Goal: Task Accomplishment & Management: Manage account settings

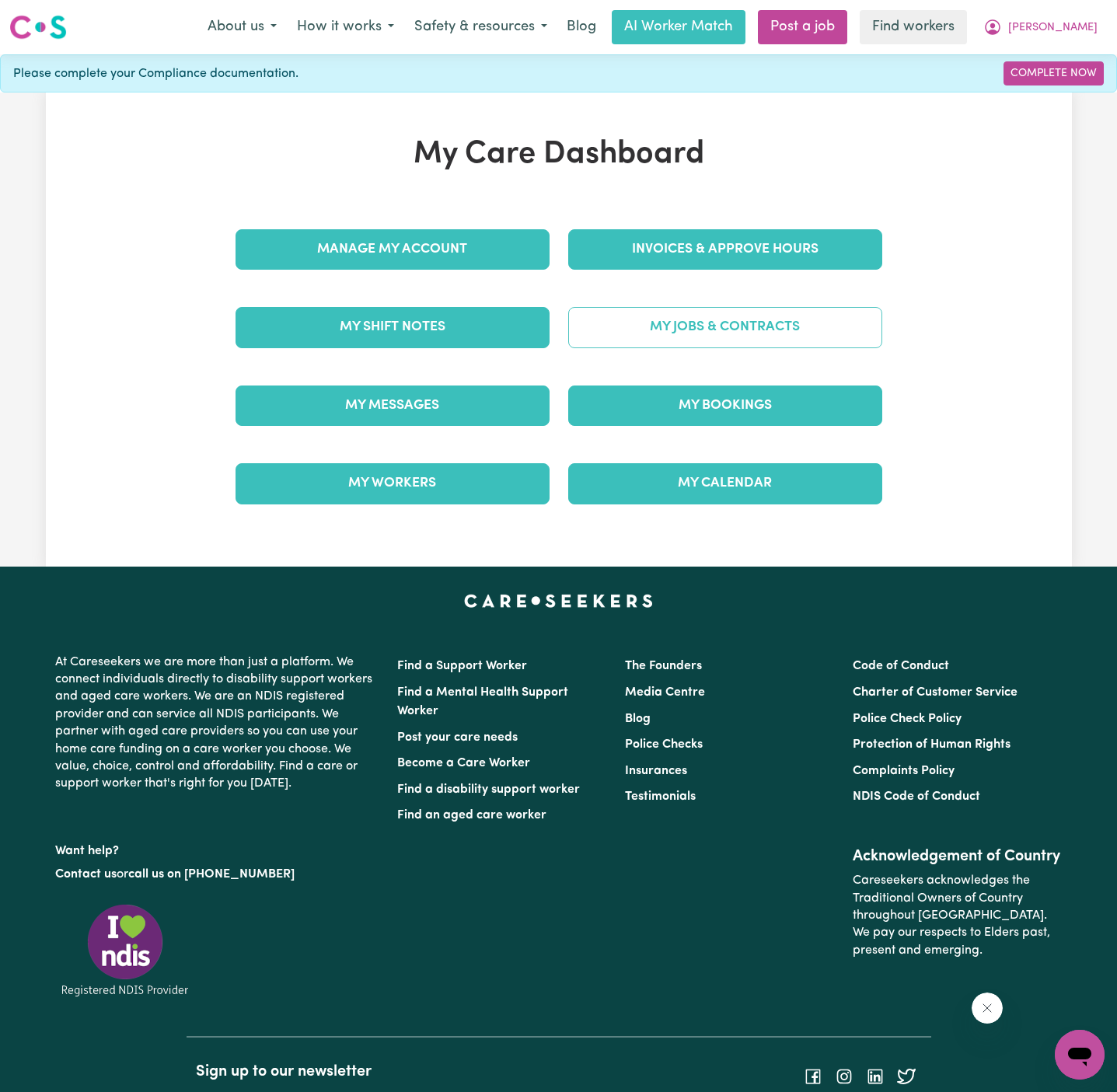
click at [698, 323] on link "My Jobs & Contracts" at bounding box center [726, 328] width 315 height 41
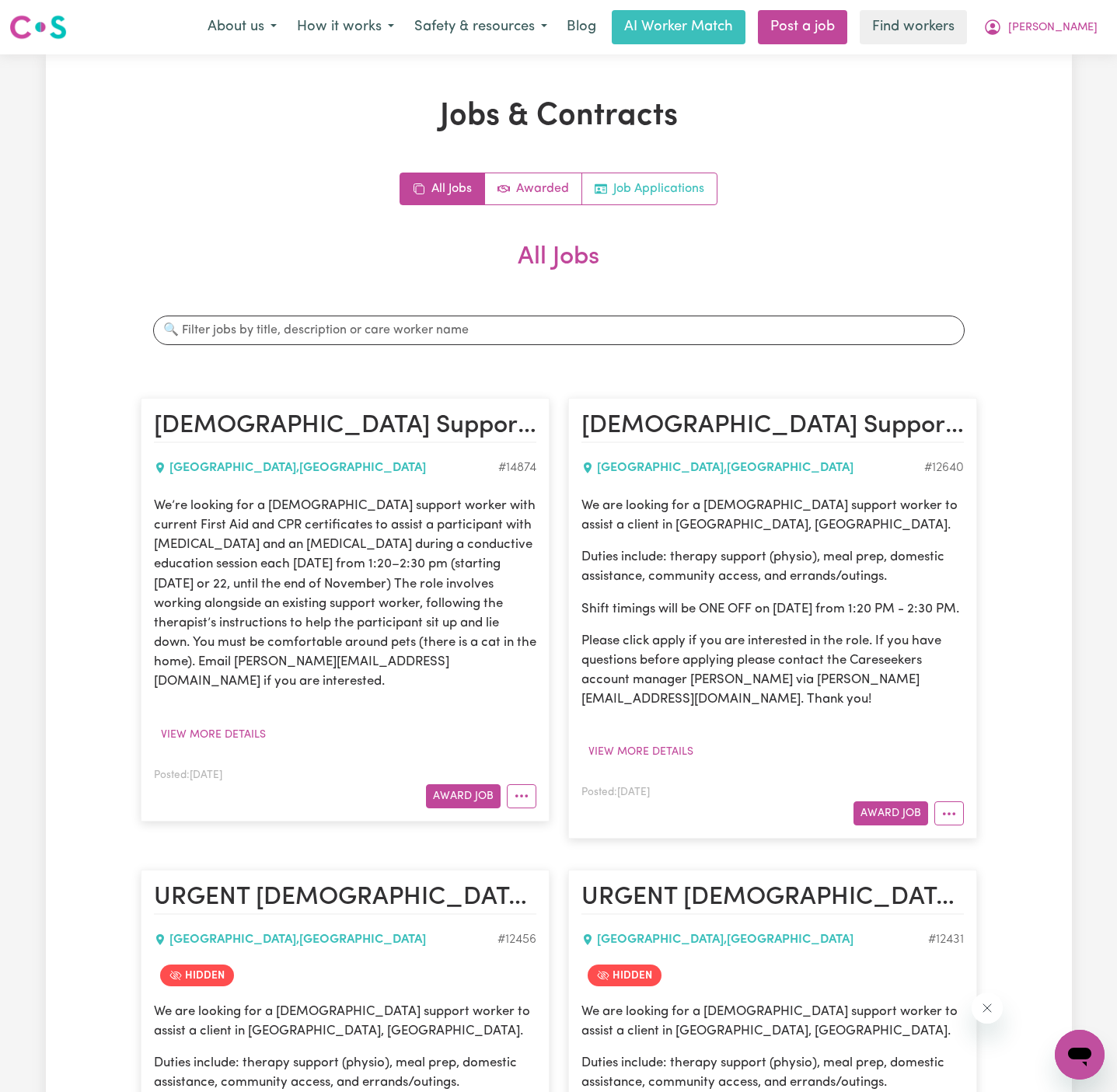
click at [644, 180] on link "Job Applications" at bounding box center [649, 188] width 134 height 31
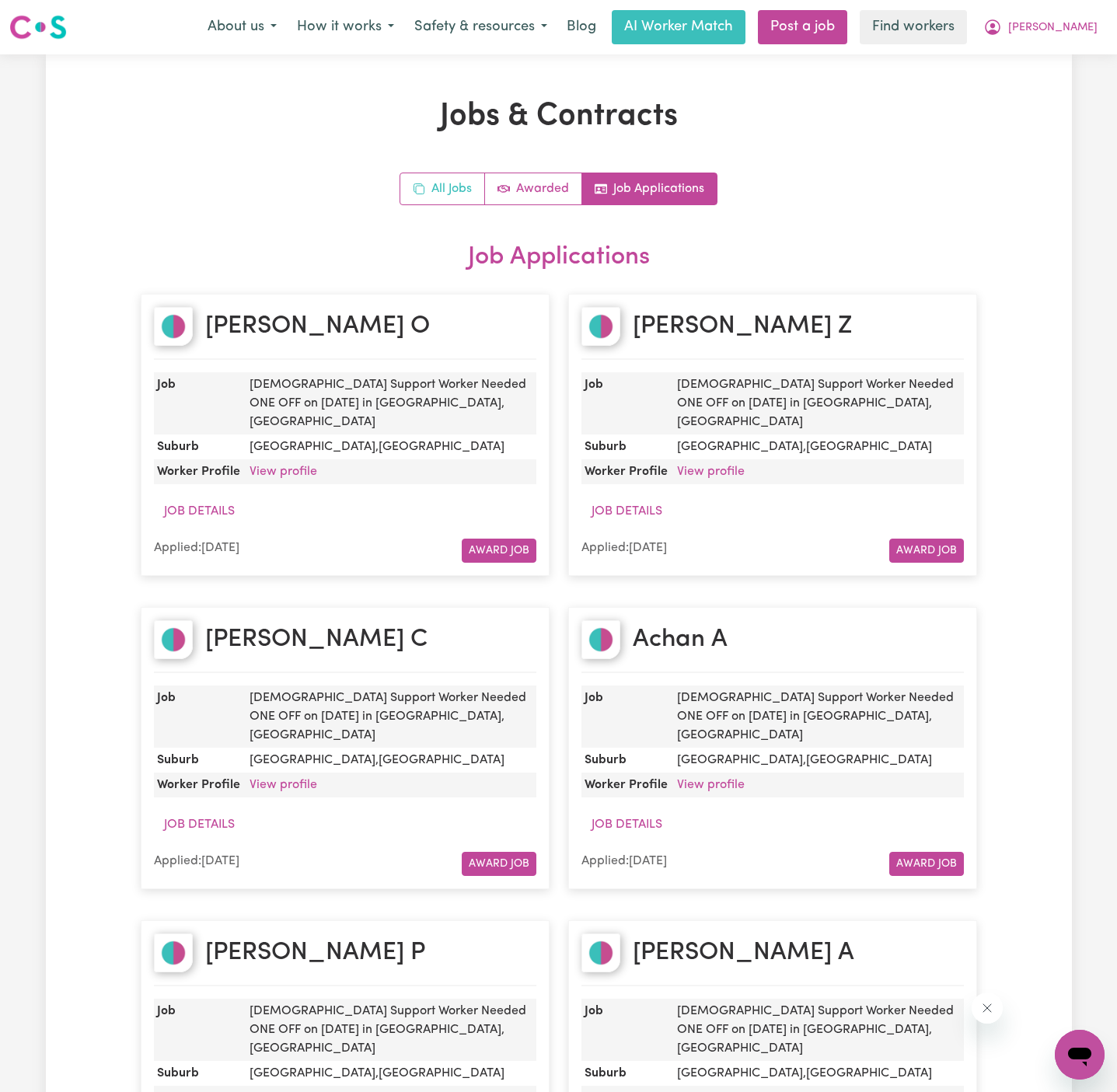
click at [435, 181] on link "All Jobs" at bounding box center [443, 188] width 84 height 31
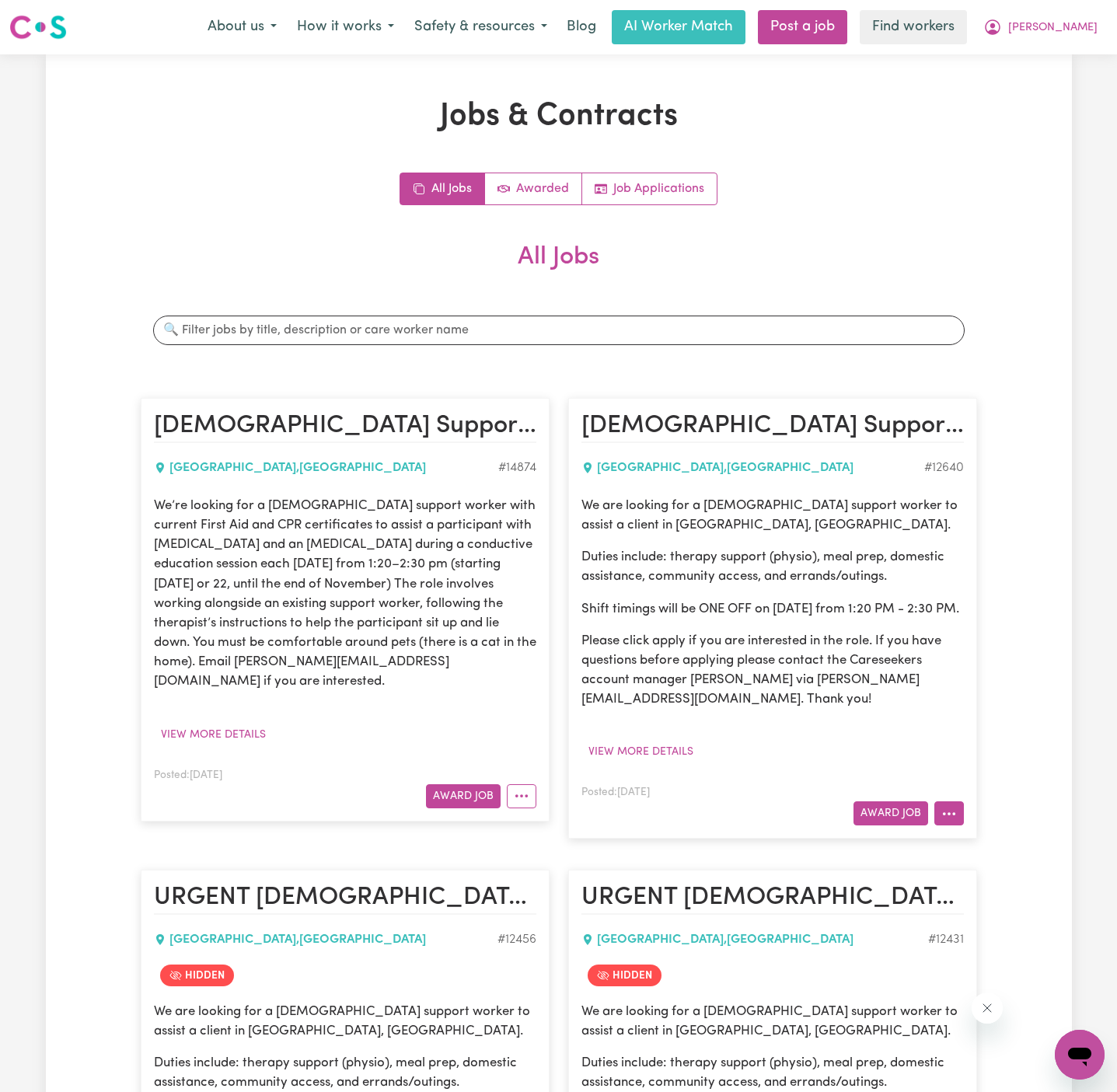
click at [949, 822] on icon "More options" at bounding box center [950, 814] width 16 height 16
click at [982, 865] on link "Hide Job" at bounding box center [997, 849] width 123 height 31
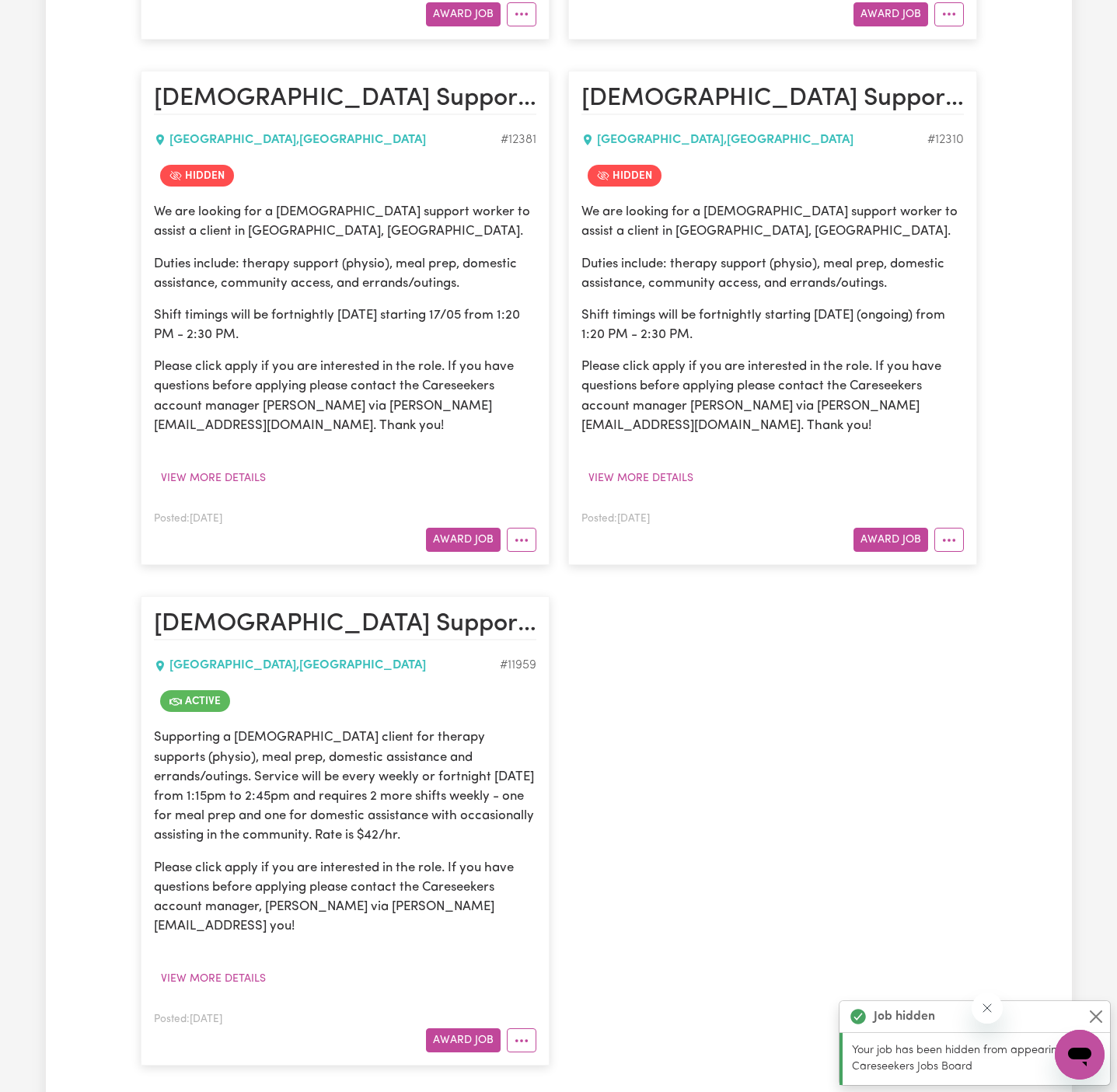
scroll to position [1342, 0]
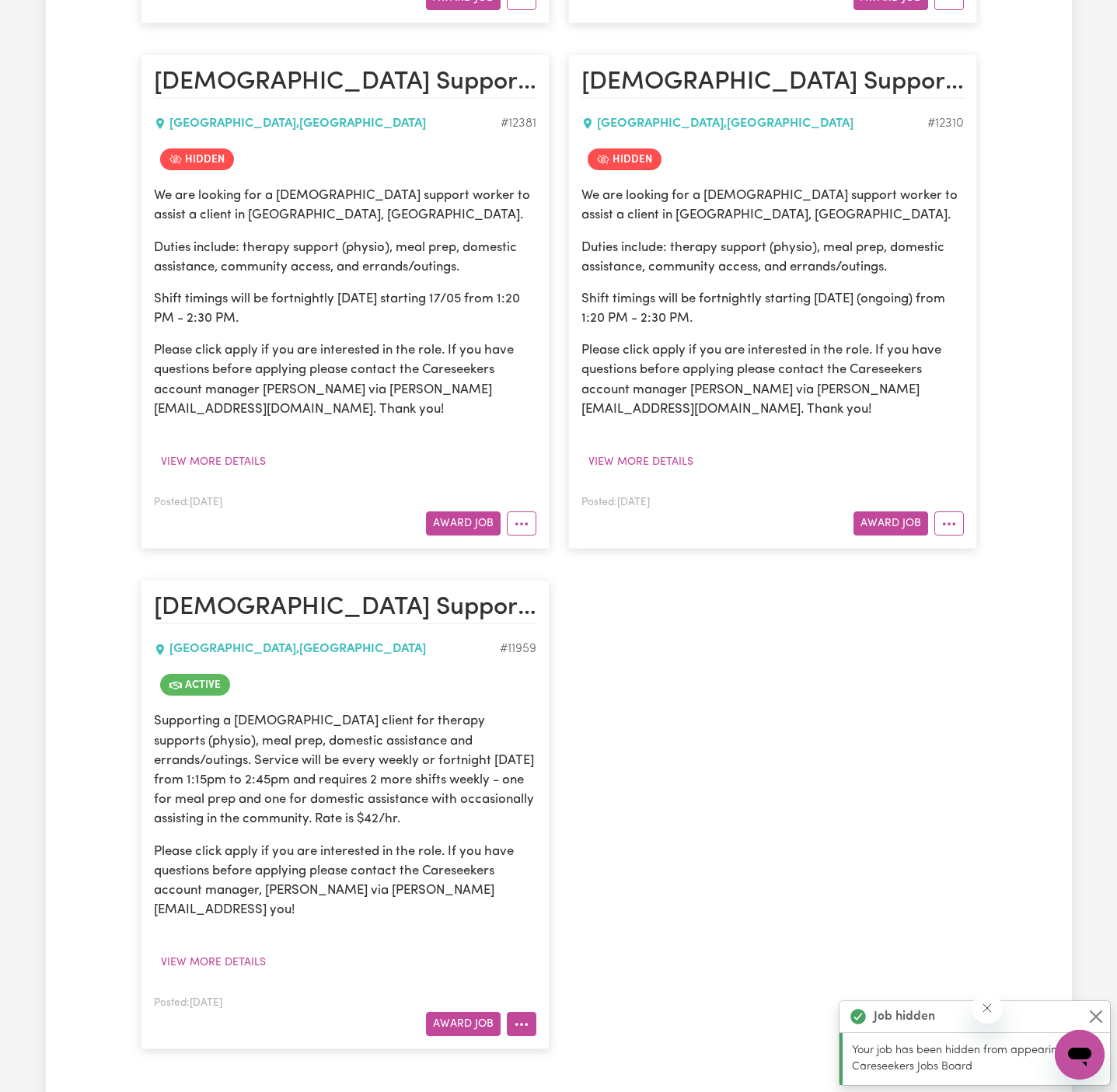
click at [516, 1026] on circle "More options" at bounding box center [516, 1025] width 4 height 4
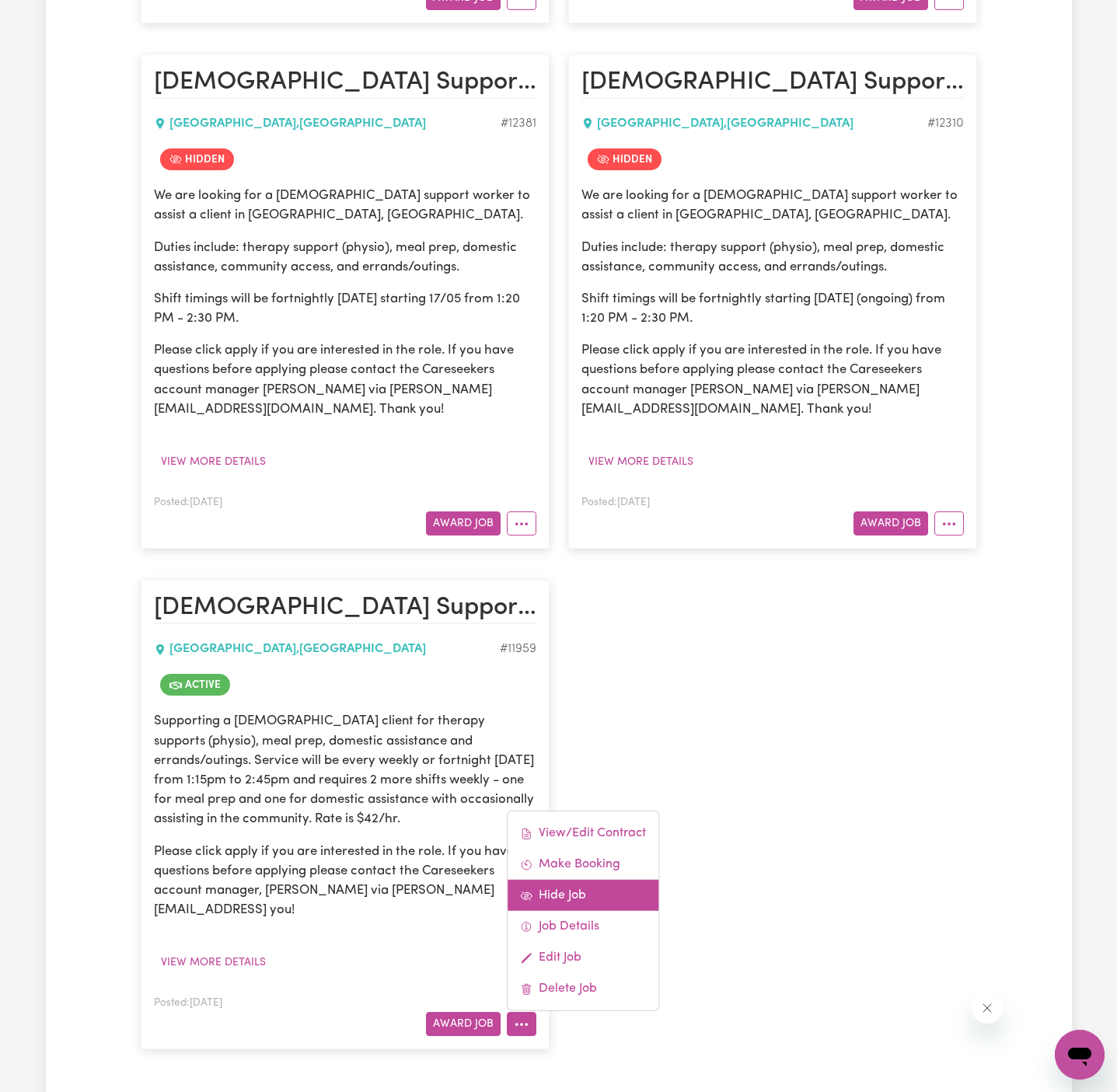
click at [601, 905] on link "Hide Job" at bounding box center [583, 896] width 151 height 31
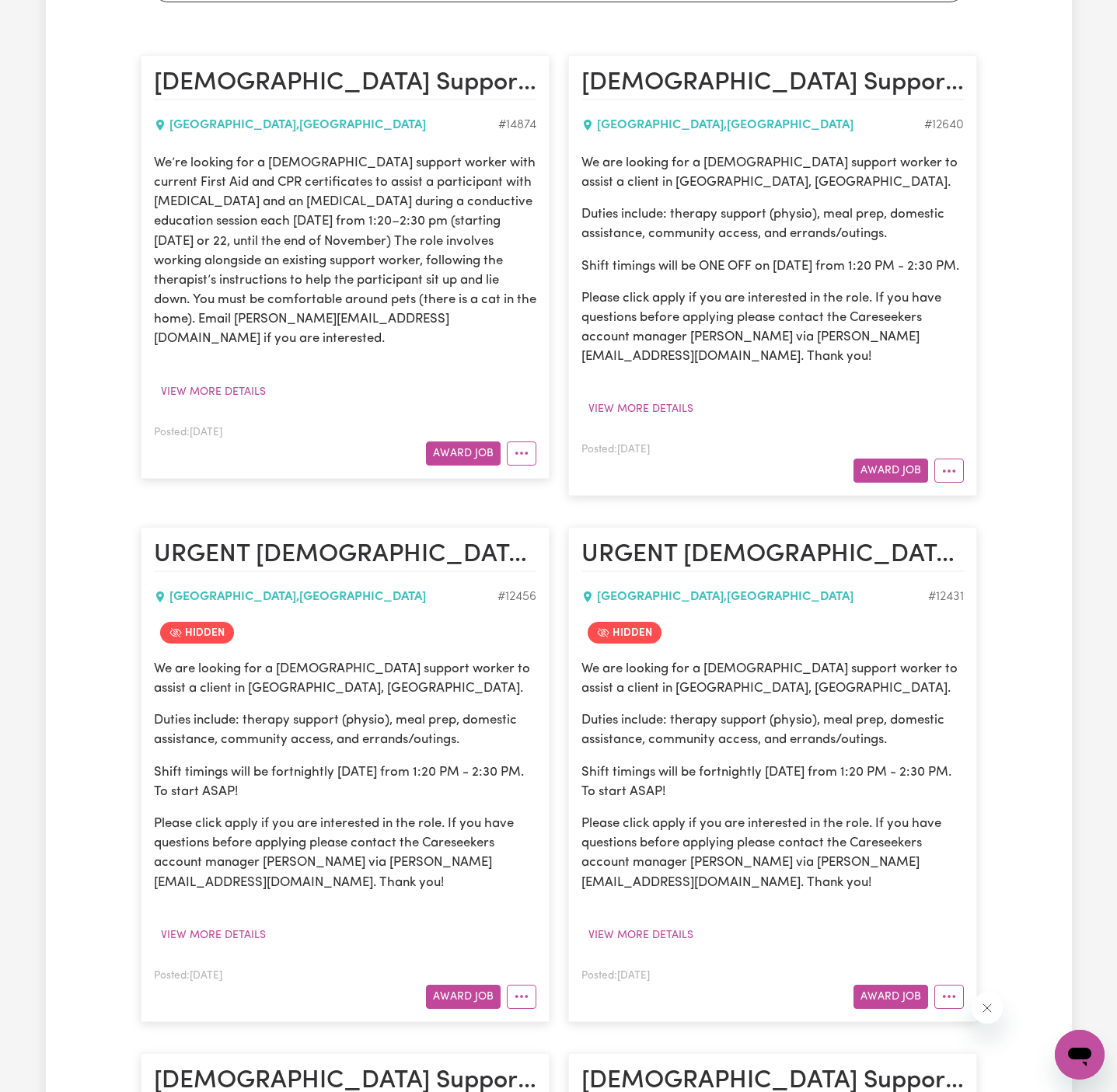
scroll to position [0, 0]
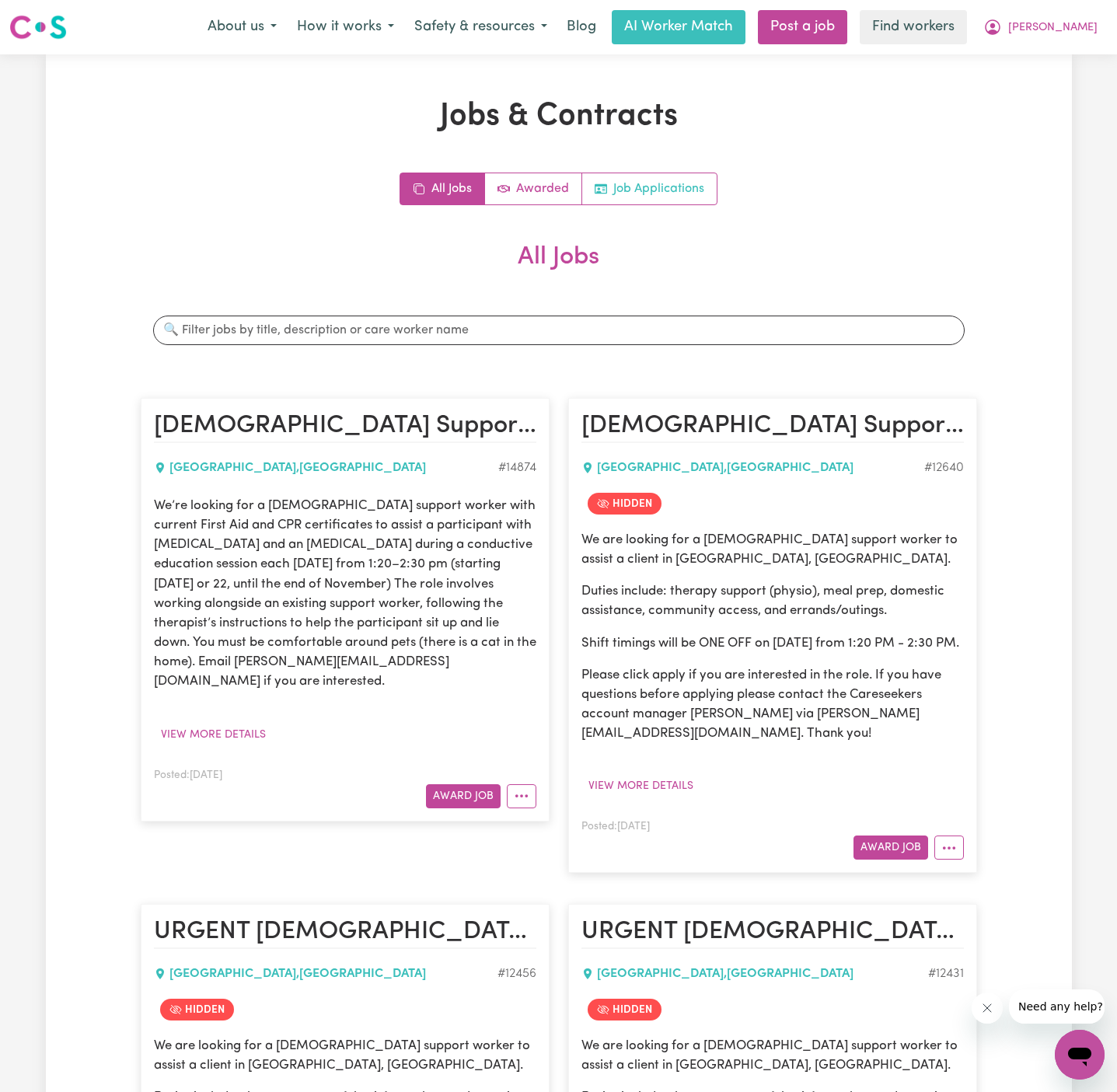
click at [662, 180] on link "Job Applications" at bounding box center [649, 188] width 134 height 31
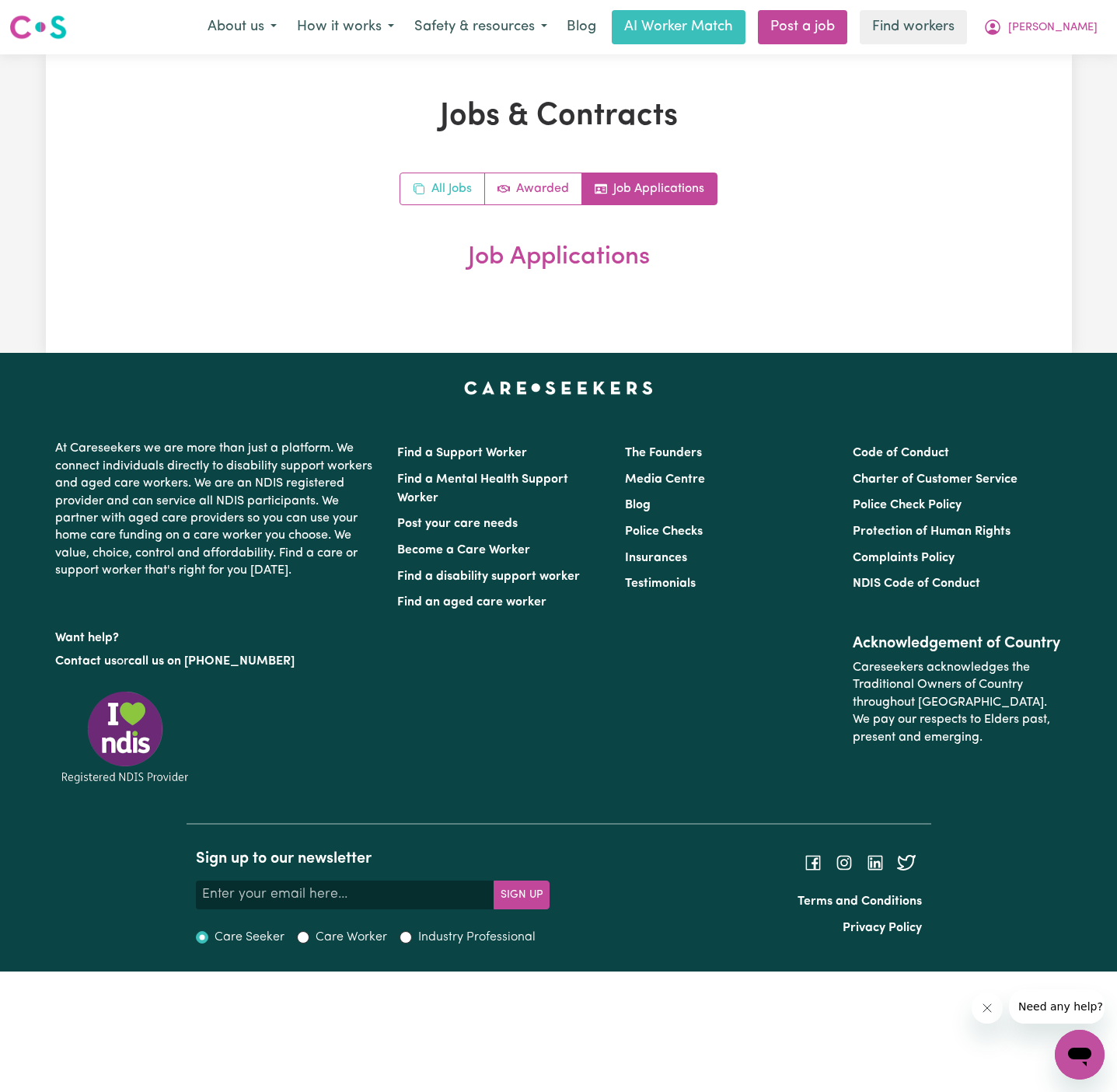
click at [443, 187] on link "All Jobs" at bounding box center [443, 188] width 84 height 31
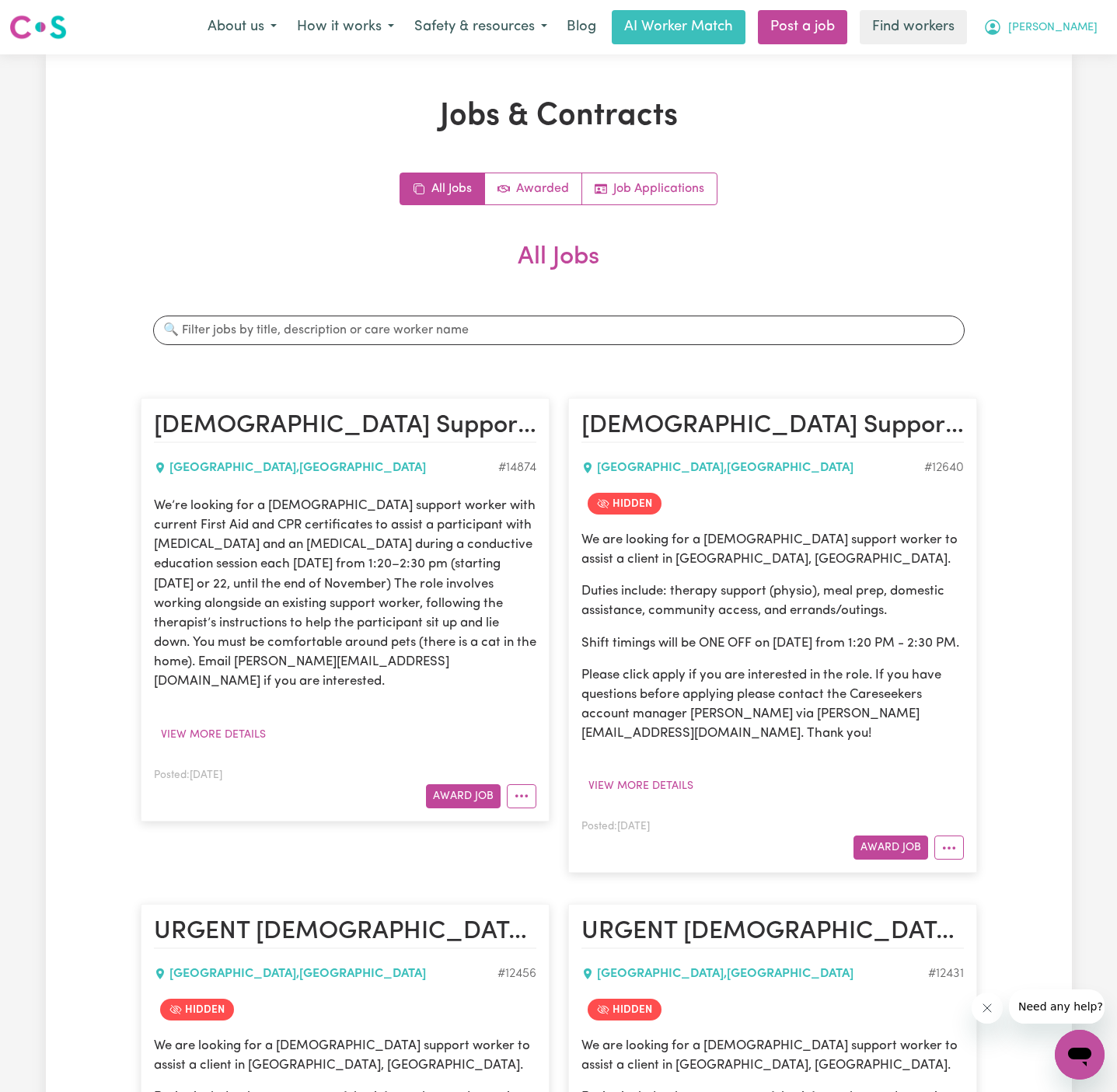
click at [1078, 29] on span "[PERSON_NAME]" at bounding box center [1053, 28] width 90 height 17
click at [1078, 68] on link "My Dashboard" at bounding box center [1046, 60] width 123 height 29
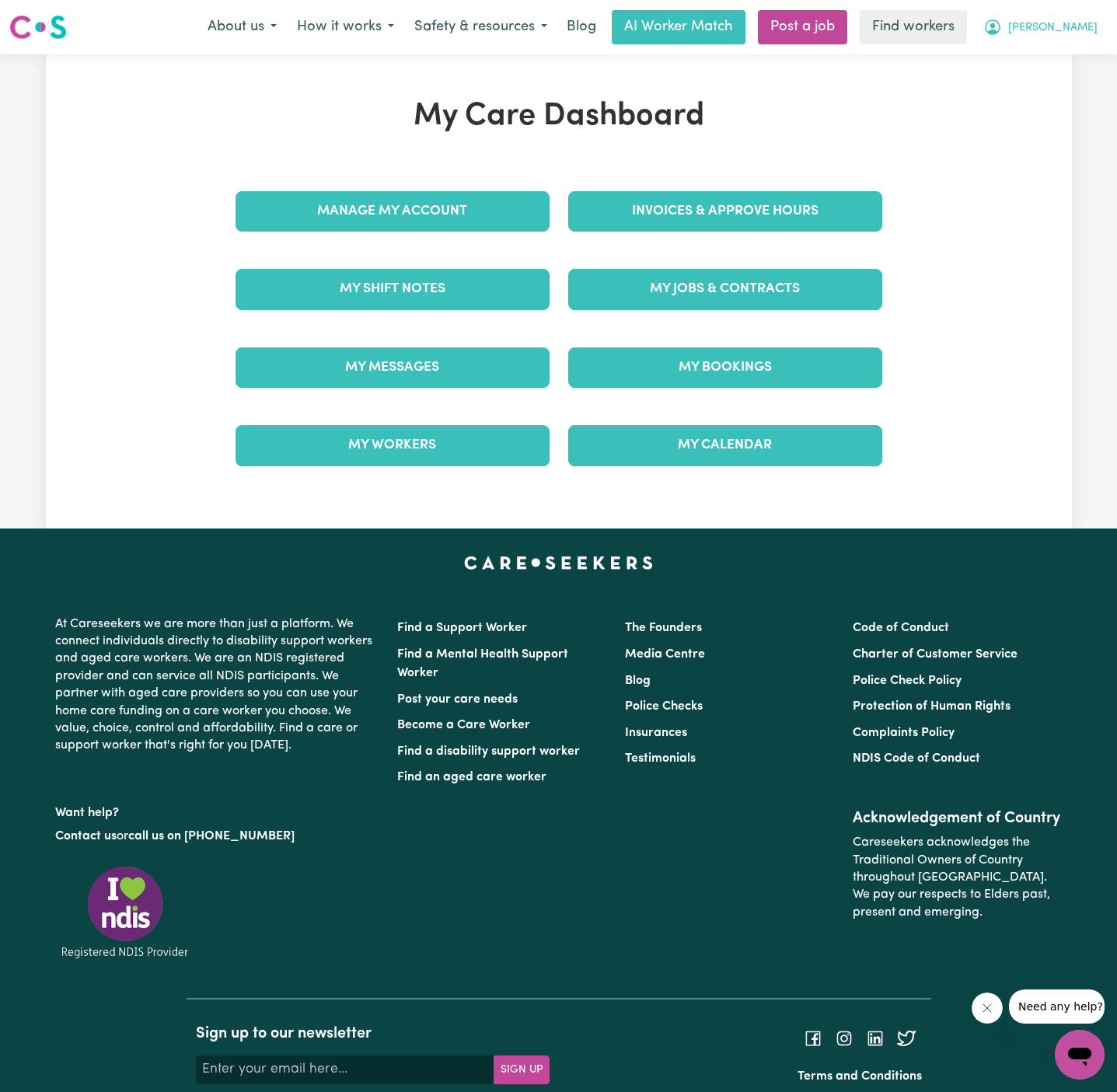
click at [1084, 30] on span "[PERSON_NAME]" at bounding box center [1053, 28] width 90 height 17
click at [1084, 80] on link "Logout" at bounding box center [1046, 89] width 123 height 29
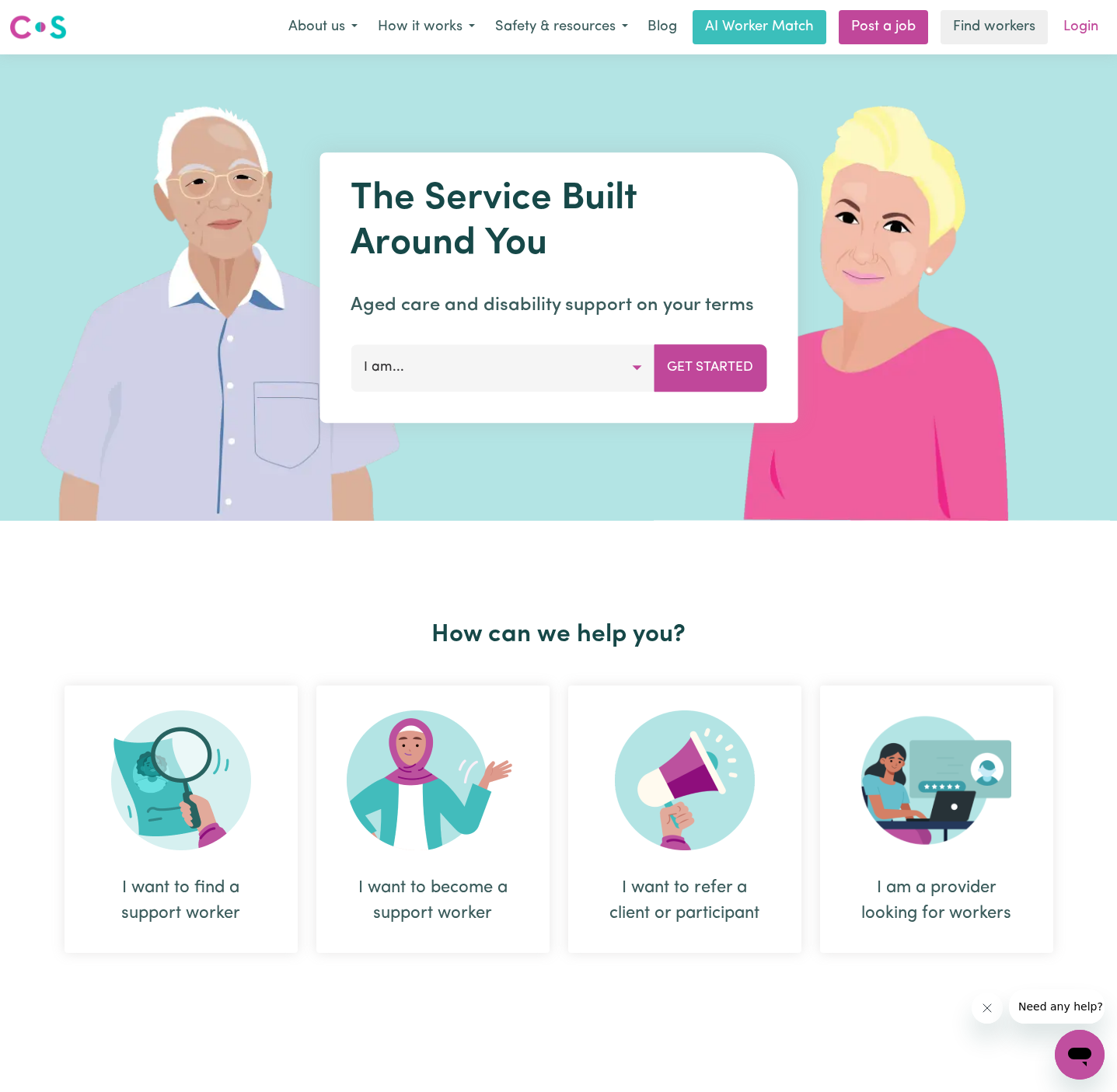
click at [1084, 28] on link "Login" at bounding box center [1081, 27] width 53 height 35
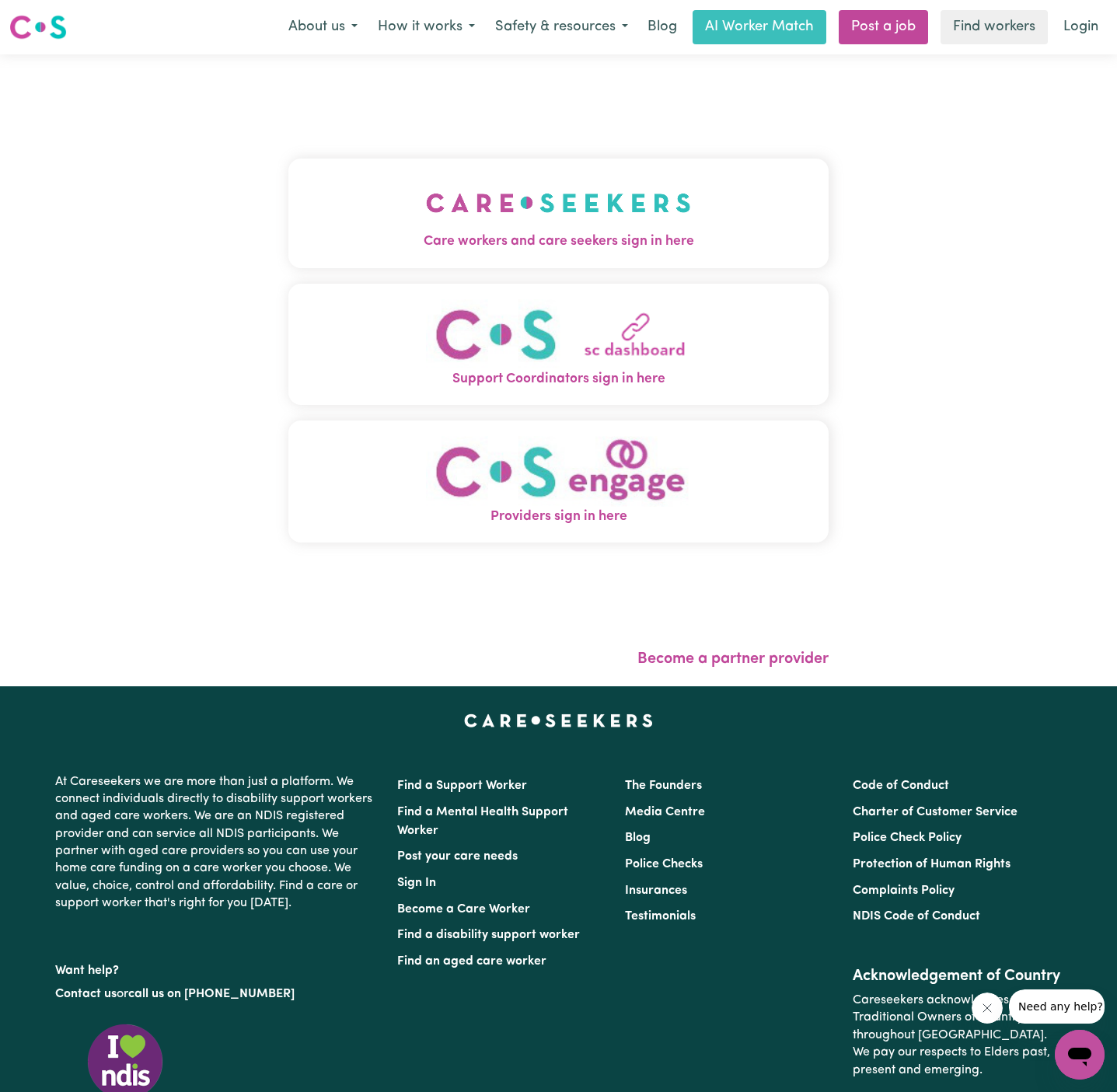
click at [564, 194] on img "Care workers and care seekers sign in here" at bounding box center [559, 203] width 265 height 58
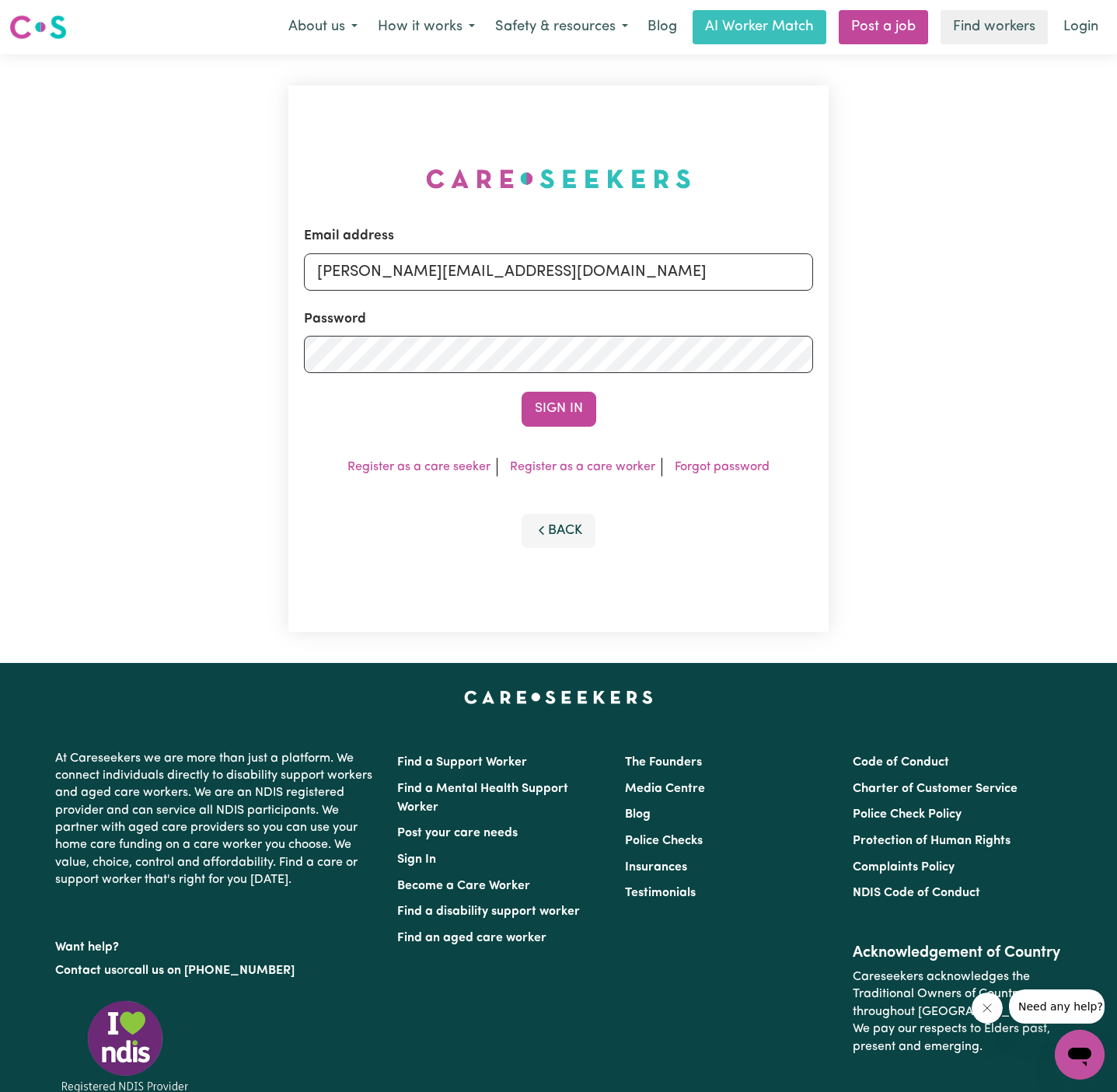
click at [690, 292] on form "Email address dyan@careseekers.com.au Password Sign In" at bounding box center [558, 326] width 509 height 200
click at [572, 283] on input "dyan@careseekers.com.au" at bounding box center [558, 272] width 509 height 37
drag, startPoint x: 397, startPoint y: 273, endPoint x: 1124, endPoint y: 272, distance: 727.0
click at [1117, 272] on html "Menu About us How it works Safety & resources Blog AI Worker Match Post a job F…" at bounding box center [558, 641] width 1117 height 1281
type input "superuser~ChristopherHurleyKNC@careseekers.com.au"
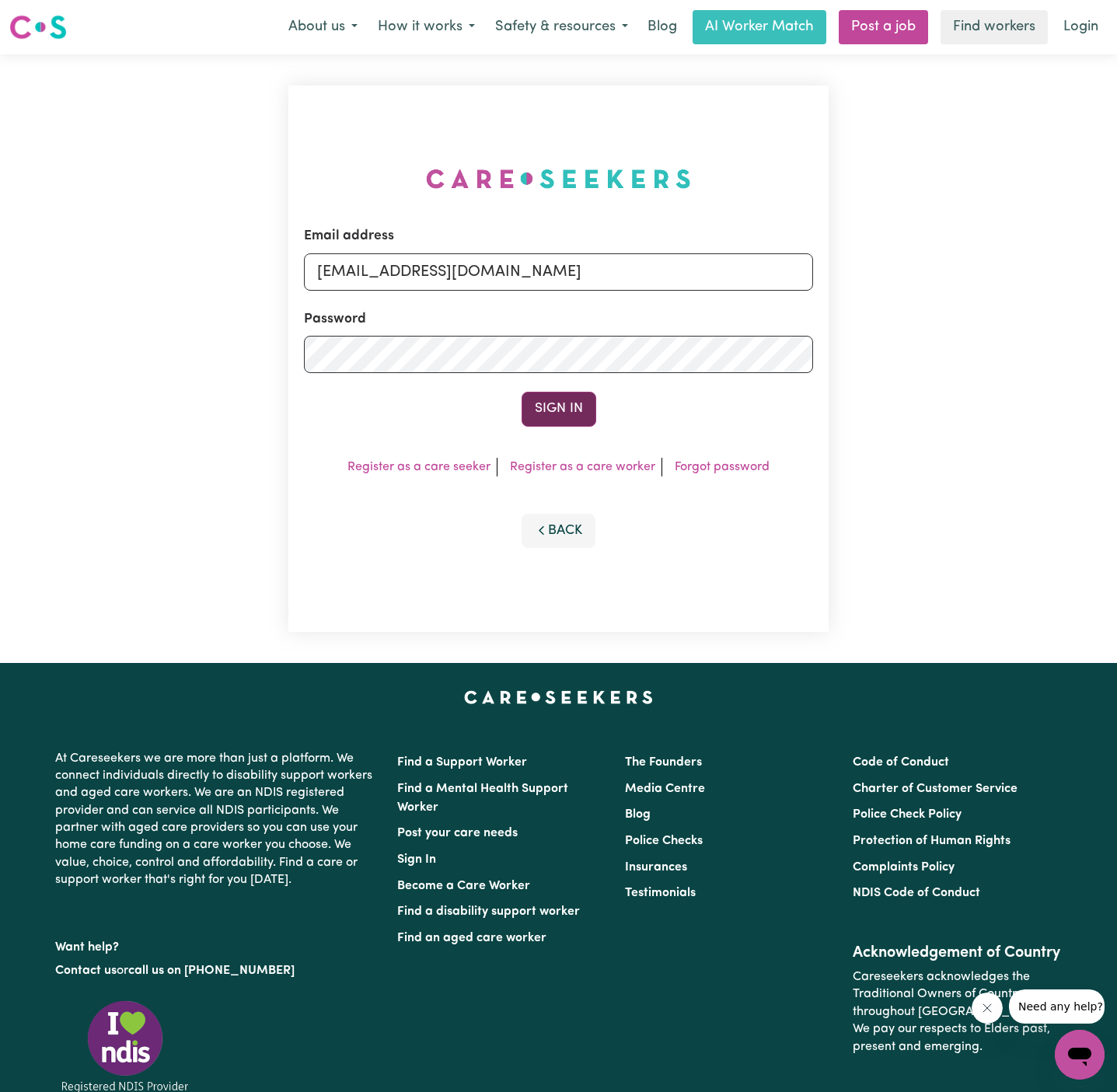
click at [557, 421] on button "Sign In" at bounding box center [559, 409] width 75 height 35
